Goal: Task Accomplishment & Management: Use online tool/utility

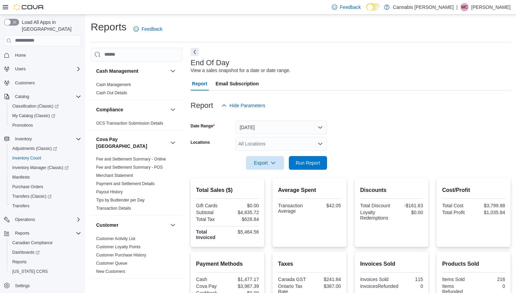
scroll to position [33, 0]
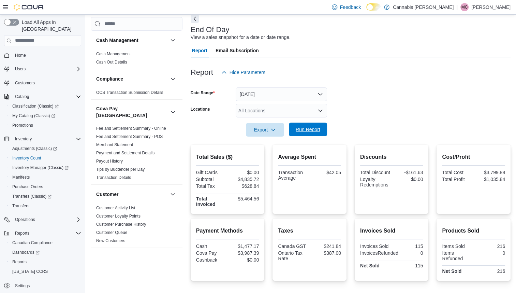
click at [311, 128] on span "Run Report" at bounding box center [308, 129] width 25 height 7
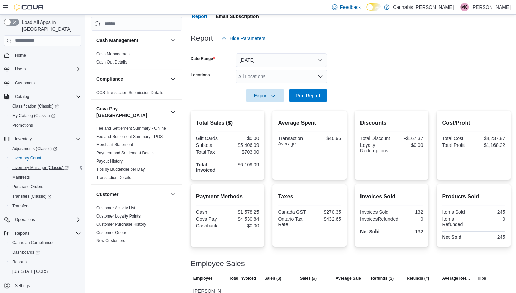
scroll to position [136, 0]
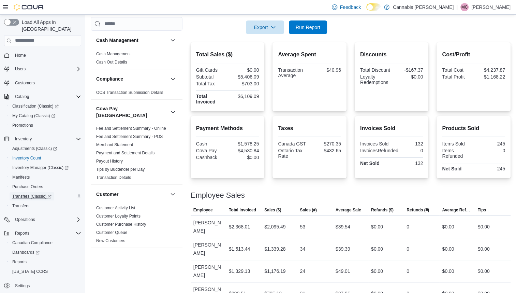
click at [31, 194] on span "Transfers (Classic)" at bounding box center [31, 196] width 39 height 5
click at [19, 259] on span "Reports" at bounding box center [19, 261] width 14 height 5
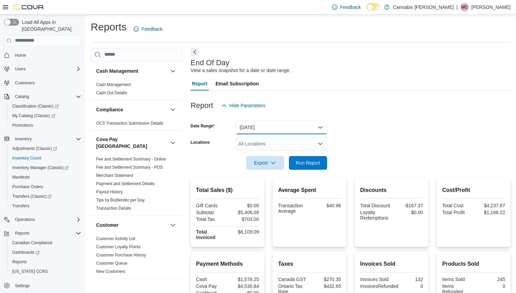
click at [269, 122] on button "[DATE]" at bounding box center [281, 127] width 91 height 14
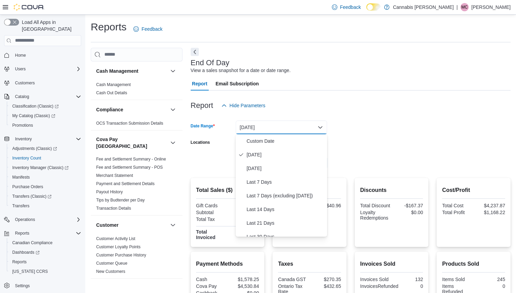
click at [318, 102] on div "Report Hide Parameters" at bounding box center [351, 106] width 320 height 14
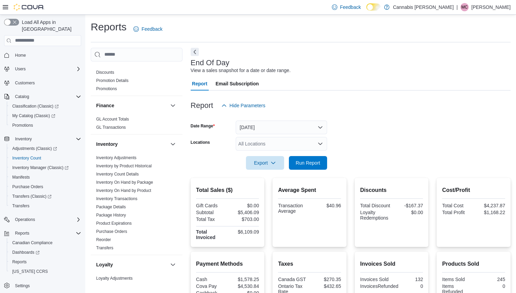
scroll to position [273, 0]
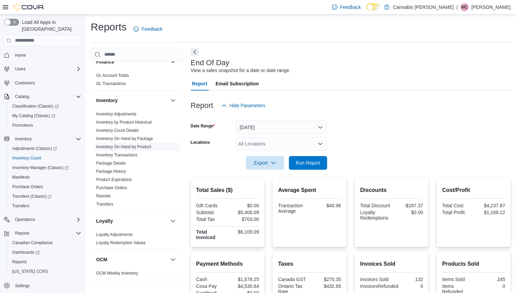
click at [134, 144] on link "Inventory On Hand by Product" at bounding box center [123, 146] width 55 height 5
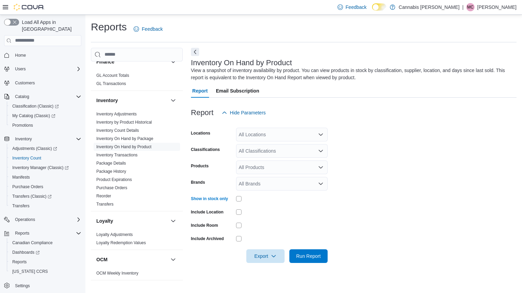
click at [310, 135] on div "All Locations" at bounding box center [281, 135] width 91 height 14
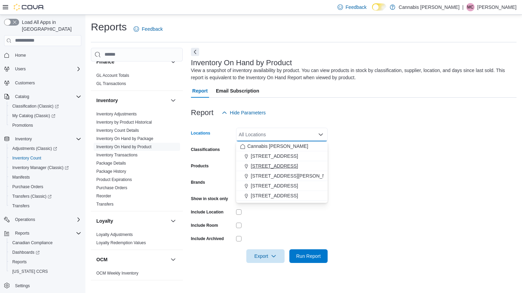
click at [277, 165] on span "[STREET_ADDRESS]" at bounding box center [274, 165] width 47 height 7
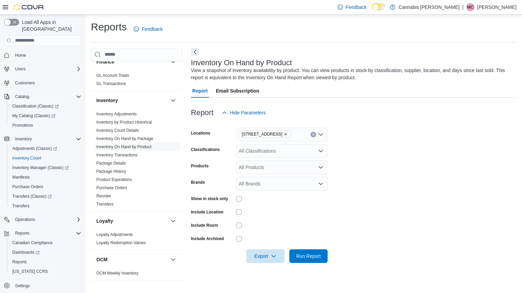
click at [372, 166] on form "Locations [STREET_ADDRESS] Classifications All Classifications Products All Pro…" at bounding box center [353, 190] width 325 height 143
click at [308, 252] on span "Run Report" at bounding box center [308, 256] width 30 height 14
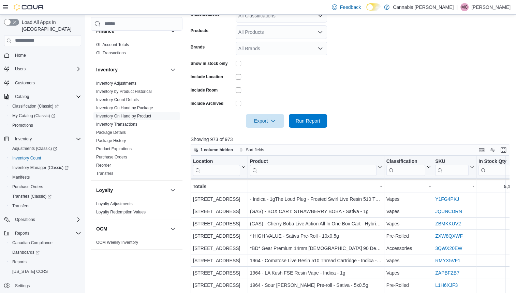
scroll to position [137, 0]
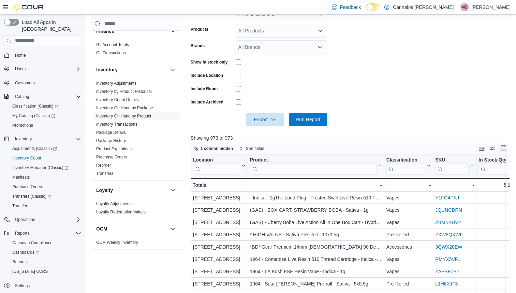
click at [508, 150] on button "Enter fullscreen" at bounding box center [504, 148] width 8 height 8
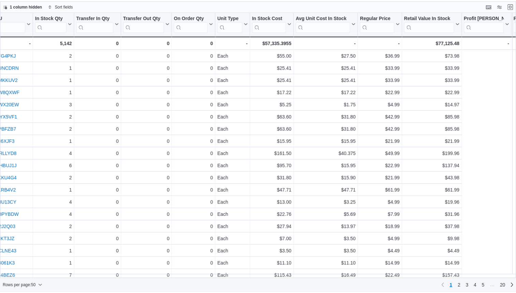
scroll to position [0, 0]
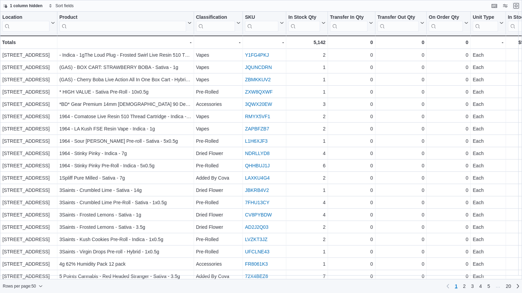
drag, startPoint x: 516, startPoint y: 4, endPoint x: 469, endPoint y: 32, distance: 54.5
click at [516, 4] on button "Exit fullscreen" at bounding box center [516, 6] width 8 height 8
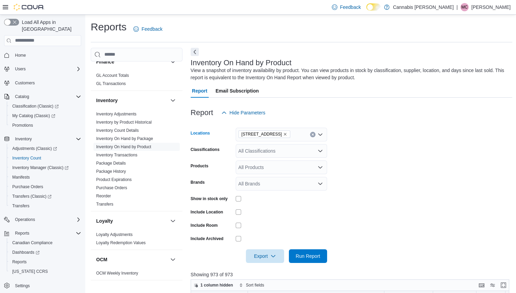
click at [283, 134] on icon "Remove 123 Garafraxa St S. from selection in this group" at bounding box center [285, 134] width 4 height 4
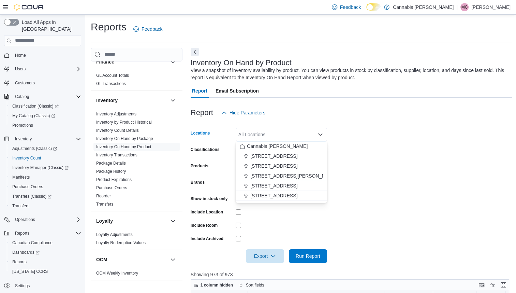
click at [264, 192] on span "[STREET_ADDRESS]" at bounding box center [274, 195] width 47 height 7
click at [416, 192] on form "Locations [STREET_ADDRESS] Selected. [STREET_ADDRESS] Press Backspace to delete…" at bounding box center [352, 190] width 322 height 143
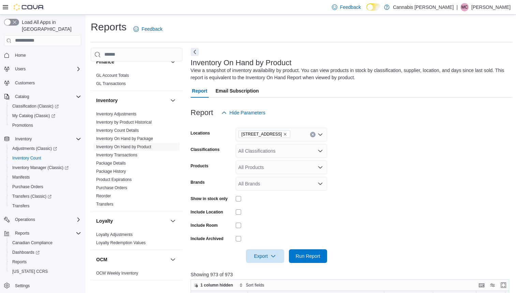
scroll to position [102, 0]
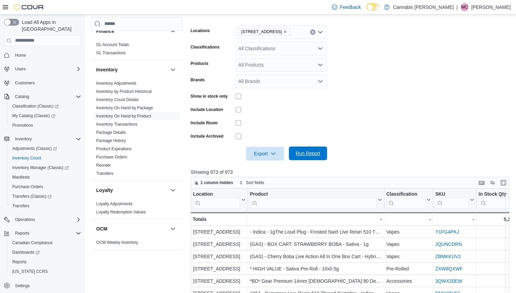
click at [310, 149] on span "Run Report" at bounding box center [308, 153] width 30 height 14
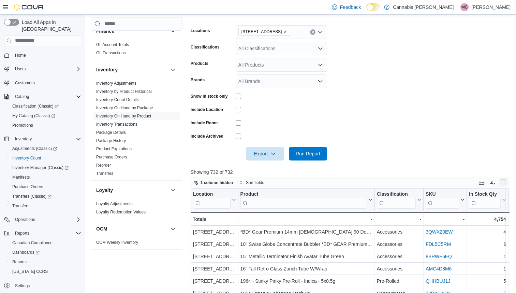
click at [508, 182] on button "Enter fullscreen" at bounding box center [504, 182] width 8 height 8
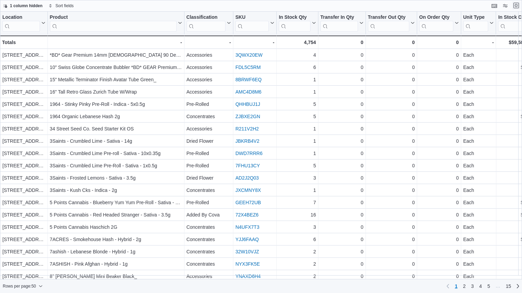
click at [516, 6] on button "Exit fullscreen" at bounding box center [516, 5] width 8 height 8
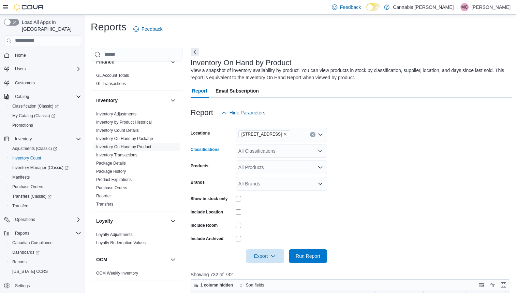
click at [274, 157] on div "All Classifications" at bounding box center [281, 151] width 91 height 14
click at [337, 151] on form "Locations [STREET_ADDRESS] Classifications All Classifications Products All Pro…" at bounding box center [352, 190] width 322 height 143
click at [283, 134] on icon "Remove 600 Berford St. from selection in this group" at bounding box center [285, 134] width 4 height 4
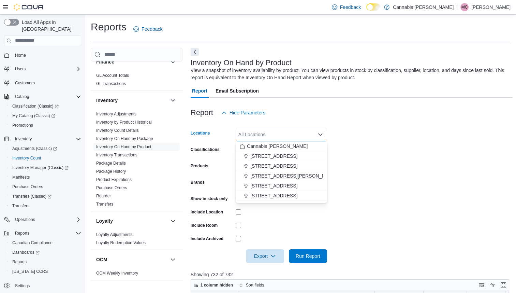
click at [263, 174] on span "[STREET_ADDRESS][PERSON_NAME]" at bounding box center [294, 175] width 87 height 7
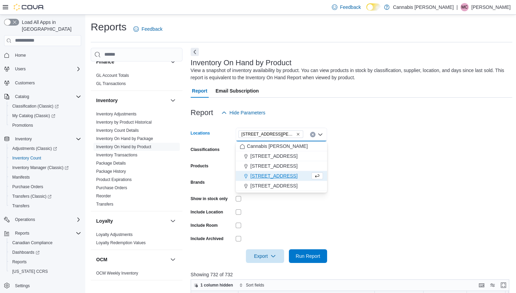
click at [410, 181] on form "Locations [STREET_ADDRESS][PERSON_NAME] Selected. [STREET_ADDRESS][PERSON_NAME]…" at bounding box center [352, 190] width 322 height 143
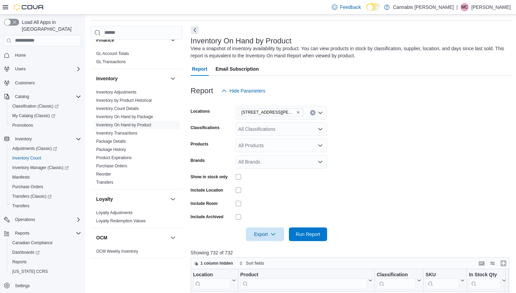
scroll to position [34, 0]
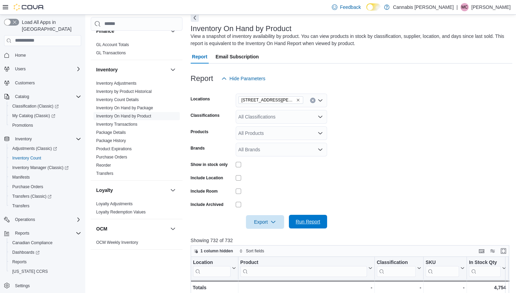
click at [313, 219] on span "Run Report" at bounding box center [308, 221] width 25 height 7
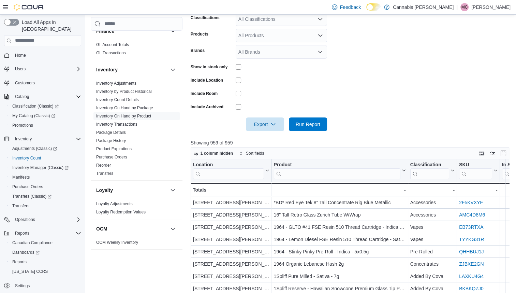
scroll to position [137, 0]
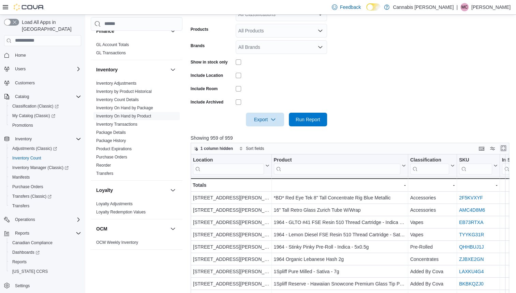
click at [508, 147] on button "Enter fullscreen" at bounding box center [504, 148] width 8 height 8
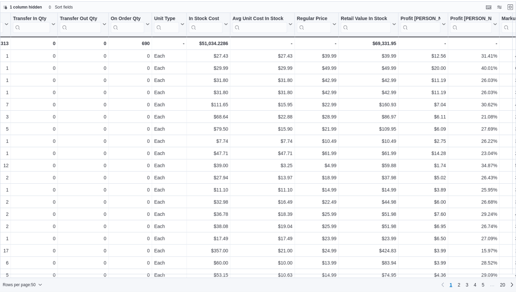
scroll to position [0, 0]
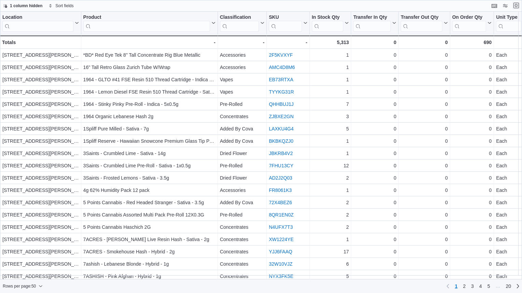
click at [516, 5] on button "Exit fullscreen" at bounding box center [516, 5] width 8 height 8
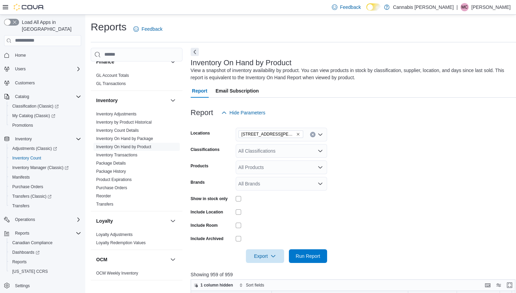
click at [293, 145] on div "All Classifications" at bounding box center [281, 151] width 91 height 14
click at [377, 156] on form "Locations [STREET_ADDRESS][PERSON_NAME] Classifications All Classifications Pro…" at bounding box center [352, 190] width 322 height 143
click at [298, 133] on icon "Remove 17 Albert Street Southampton from selection in this group" at bounding box center [298, 134] width 4 height 4
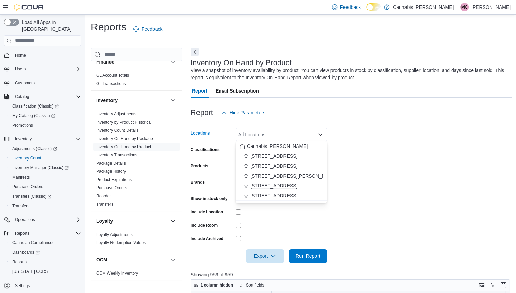
click at [270, 186] on span "[STREET_ADDRESS]" at bounding box center [274, 185] width 47 height 7
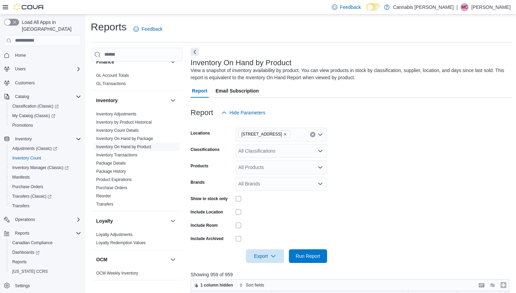
click at [380, 173] on form "Locations [STREET_ADDRESS] Classifications All Classifications Products All Pro…" at bounding box center [352, 190] width 322 height 143
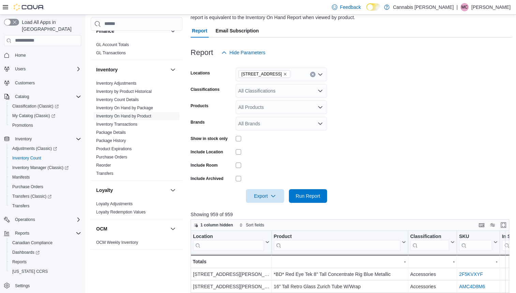
scroll to position [68, 0]
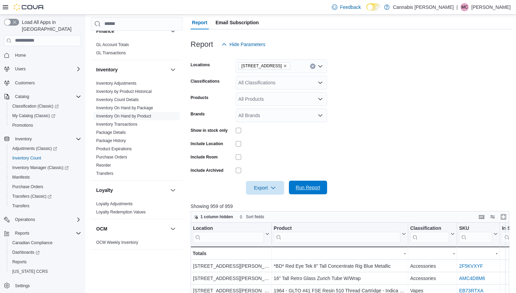
click at [302, 185] on span "Run Report" at bounding box center [308, 187] width 25 height 7
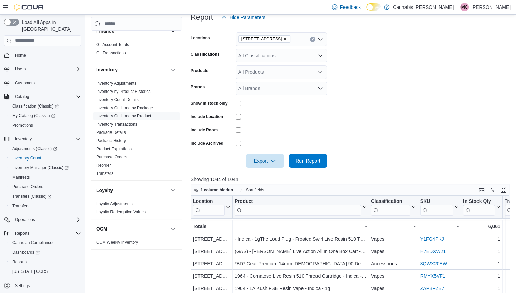
scroll to position [137, 0]
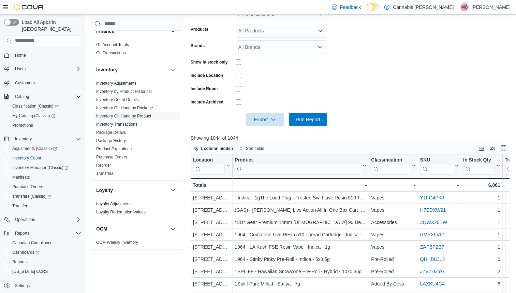
click at [508, 146] on button "Enter fullscreen" at bounding box center [504, 148] width 8 height 8
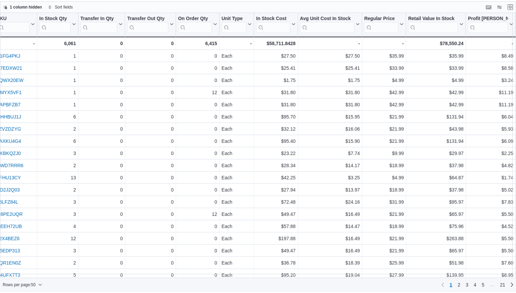
scroll to position [0, 0]
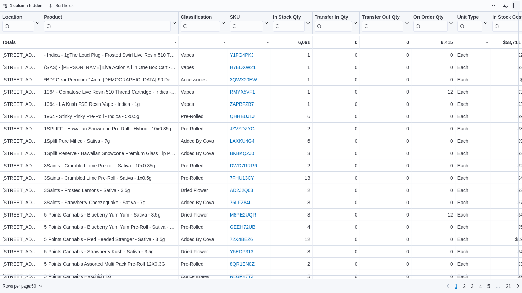
click at [516, 6] on button "Exit fullscreen" at bounding box center [516, 5] width 8 height 8
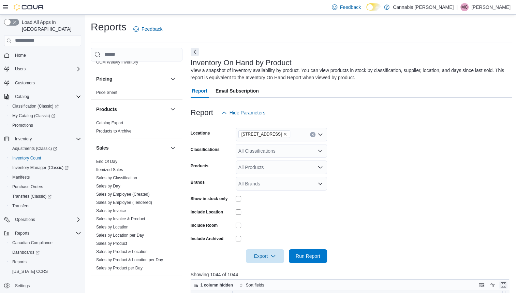
scroll to position [517, 0]
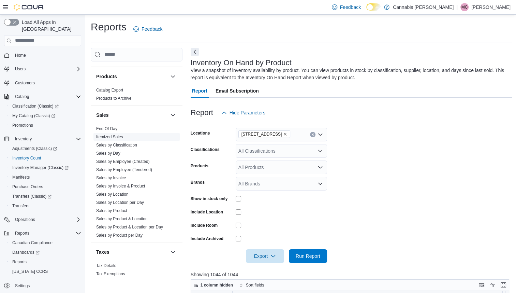
click at [108, 133] on span "Itemized Sales" at bounding box center [137, 137] width 86 height 8
click at [108, 126] on link "End Of Day" at bounding box center [106, 128] width 21 height 5
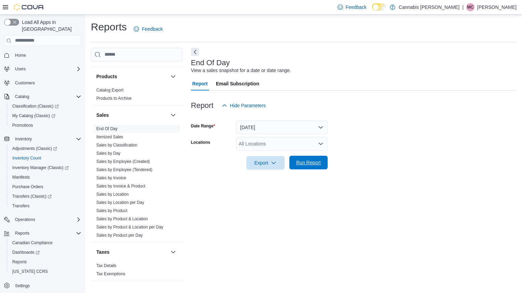
click at [313, 160] on span "Run Report" at bounding box center [308, 162] width 25 height 7
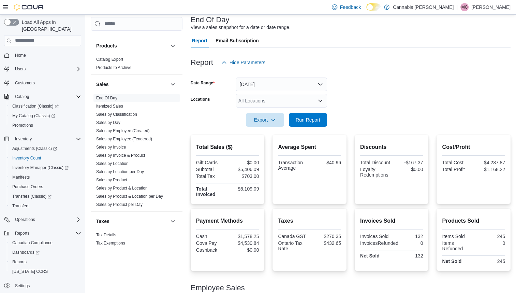
scroll to position [33, 0]
